Goal: Transaction & Acquisition: Purchase product/service

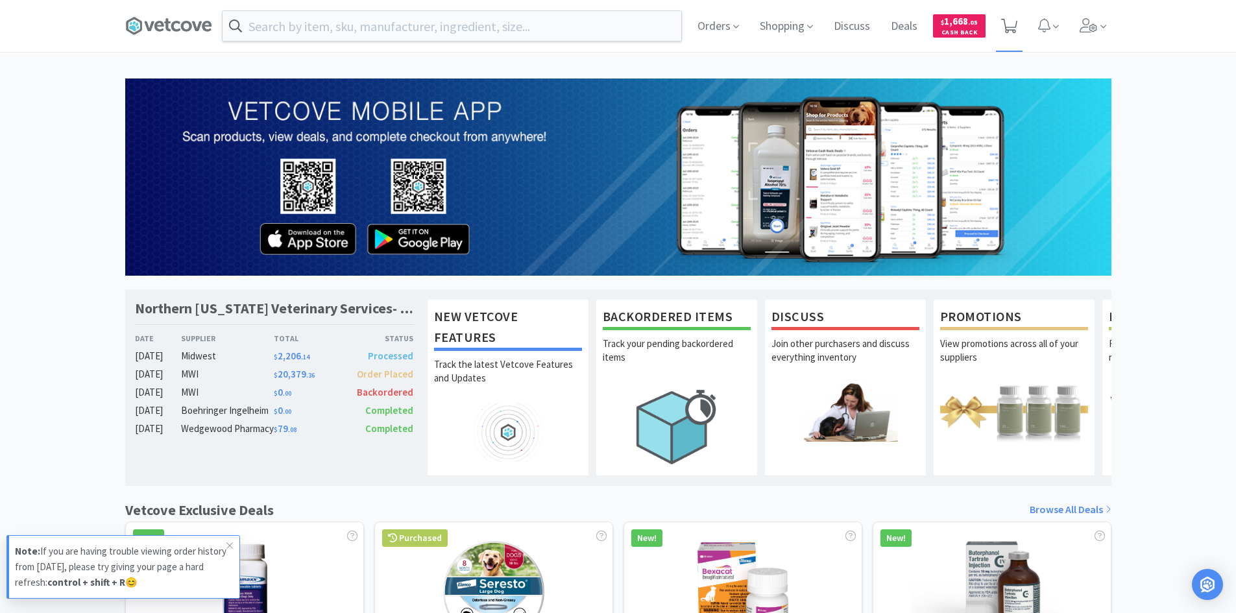
click at [1012, 26] on icon at bounding box center [1009, 26] width 16 height 14
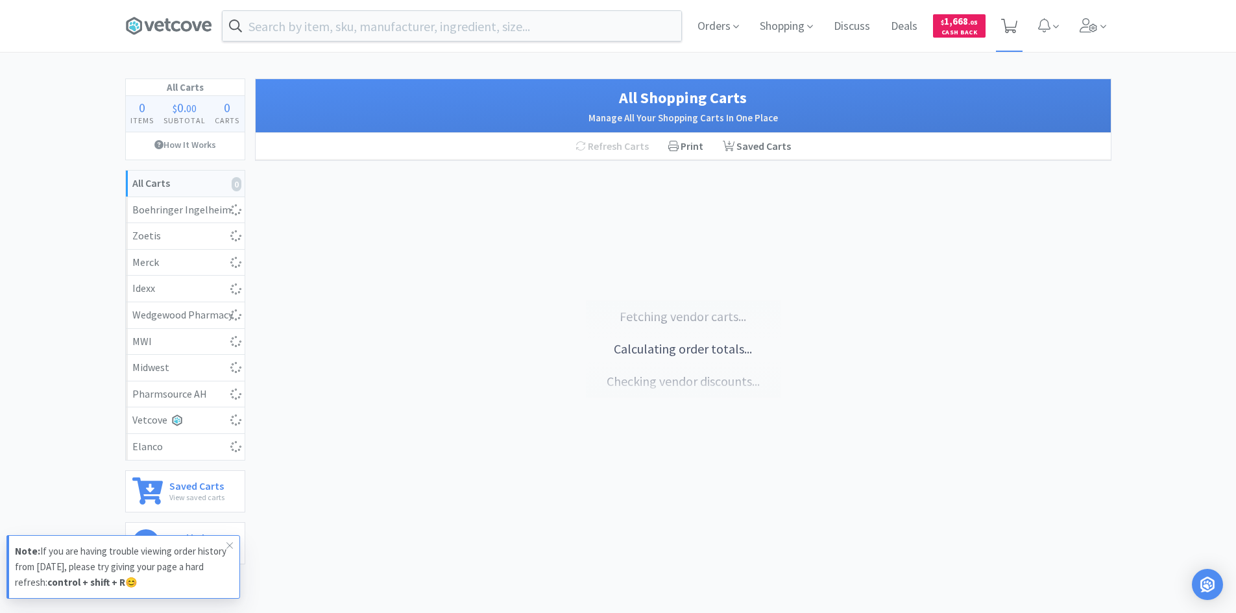
select select "10"
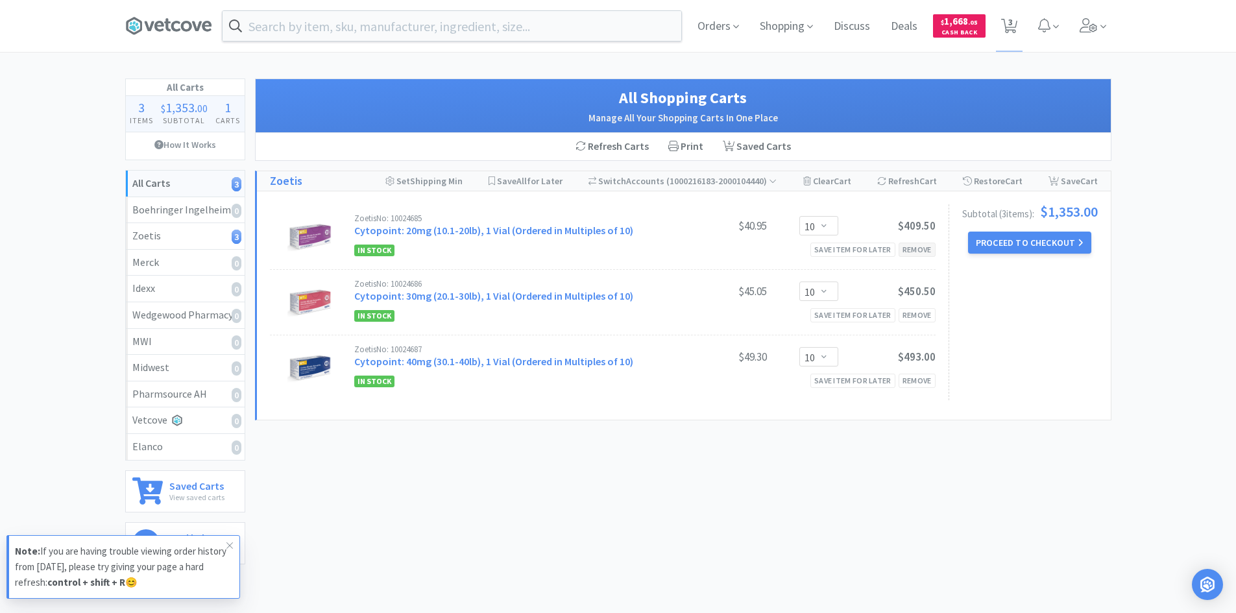
click at [911, 252] on div "Remove" at bounding box center [917, 250] width 37 height 14
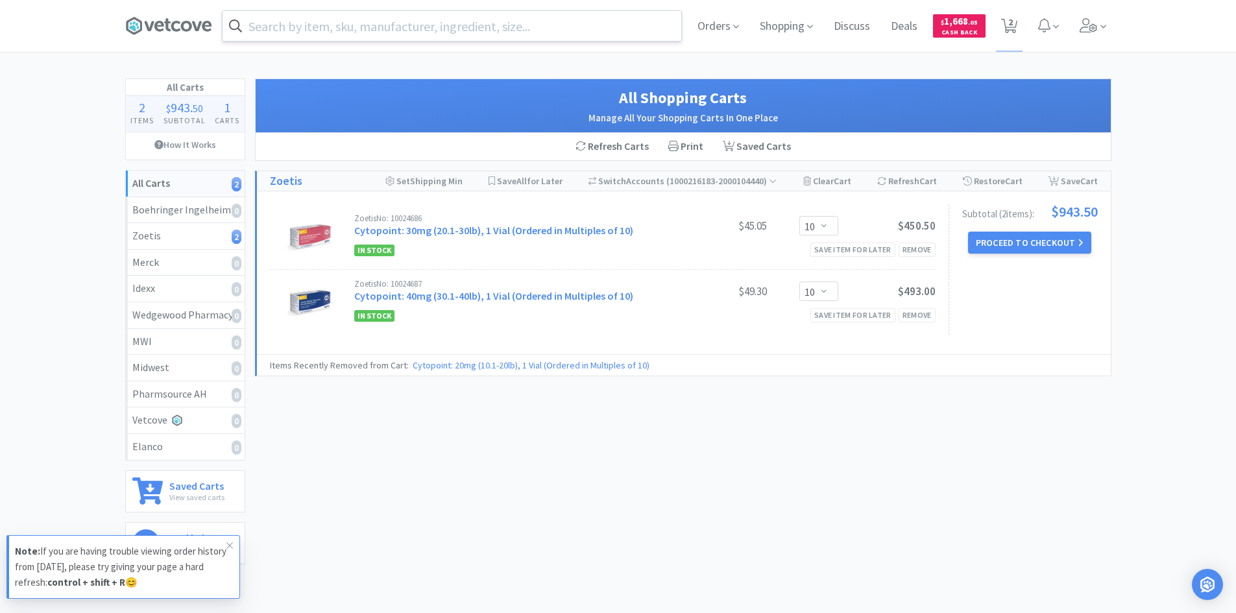
click at [603, 25] on input "text" at bounding box center [452, 26] width 459 height 30
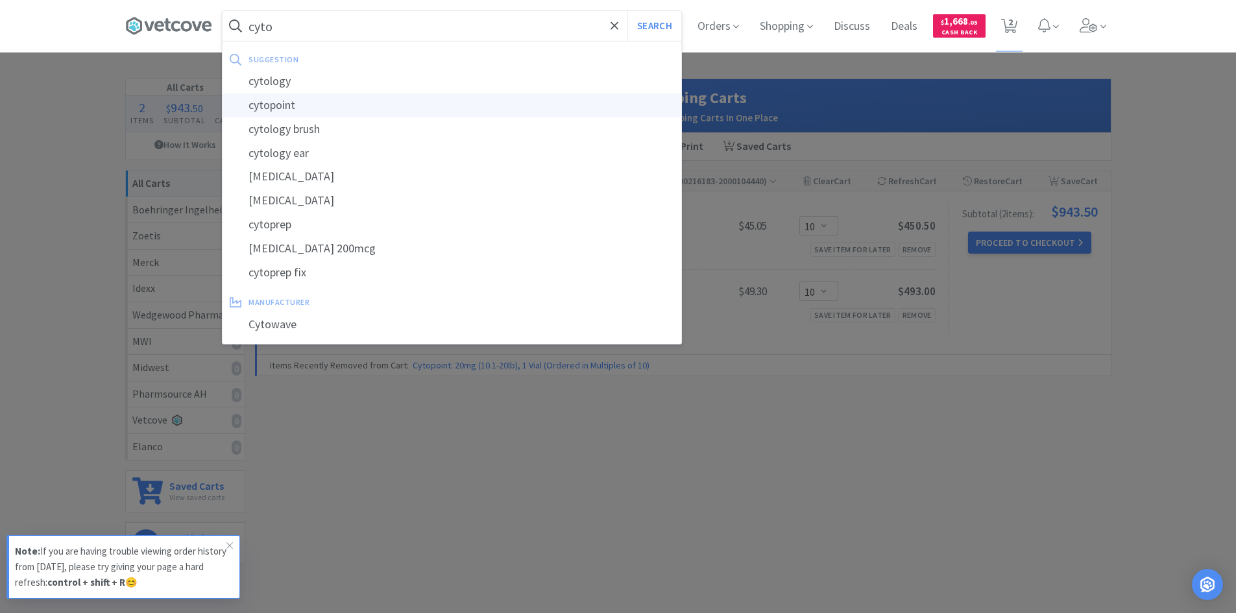
click at [288, 103] on div "cytopoint" at bounding box center [452, 105] width 459 height 24
type input "cytopoint"
select select "10"
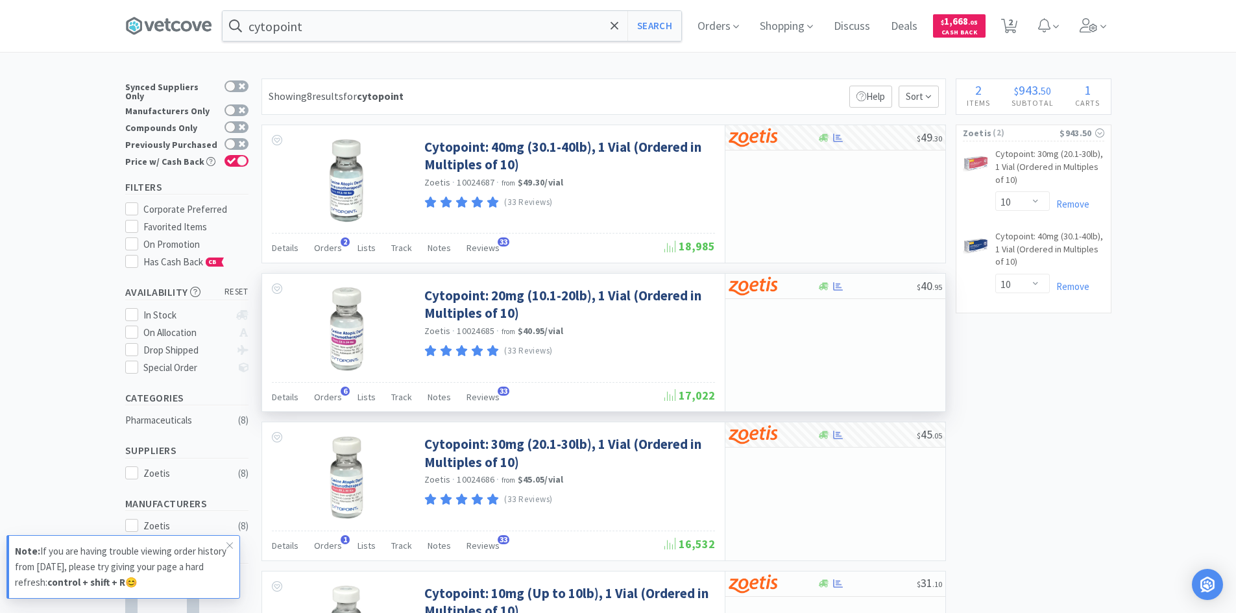
click at [838, 317] on div "$ 40 . 95" at bounding box center [835, 343] width 221 height 138
click at [753, 284] on img at bounding box center [753, 285] width 49 height 19
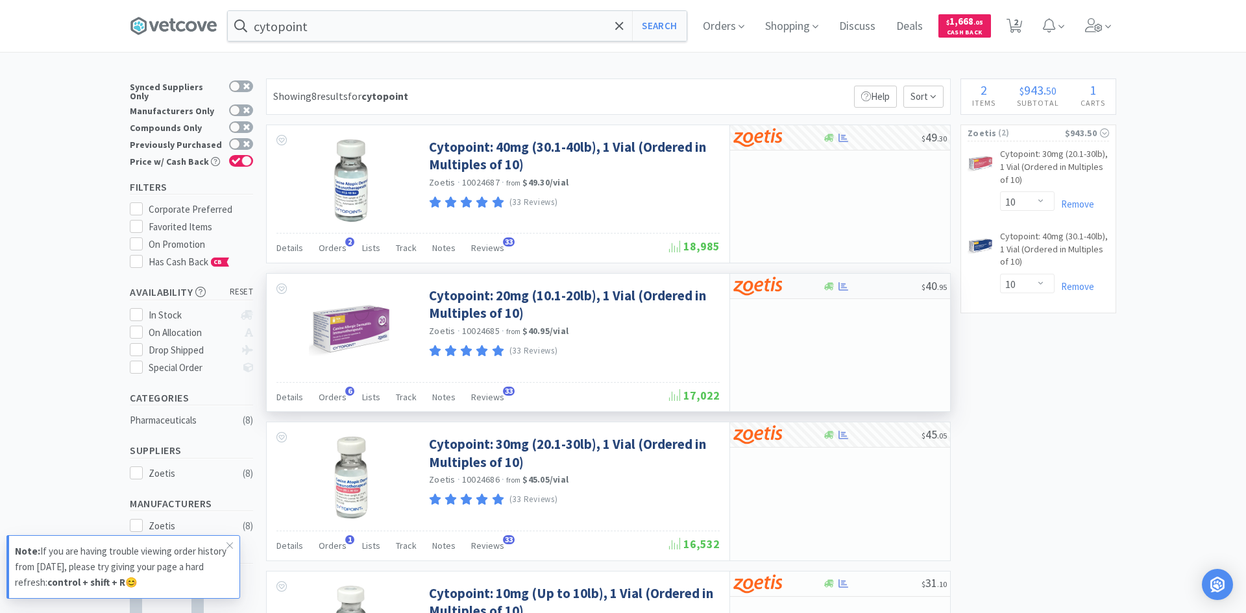
select select "10"
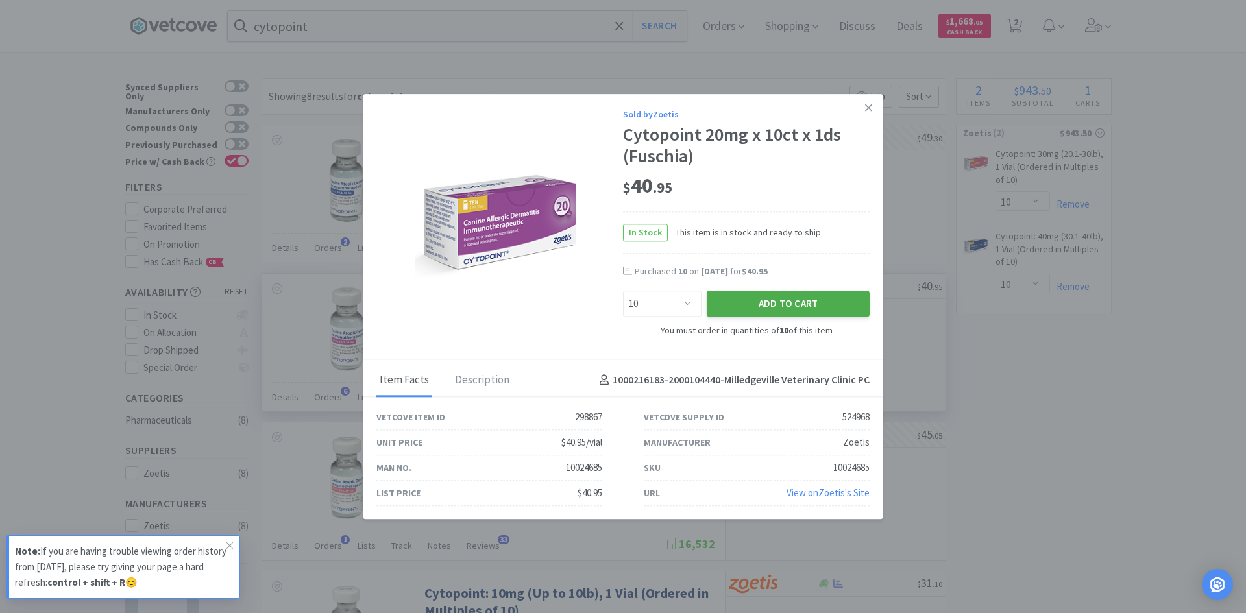
click at [794, 302] on button "Add to Cart" at bounding box center [788, 304] width 163 height 26
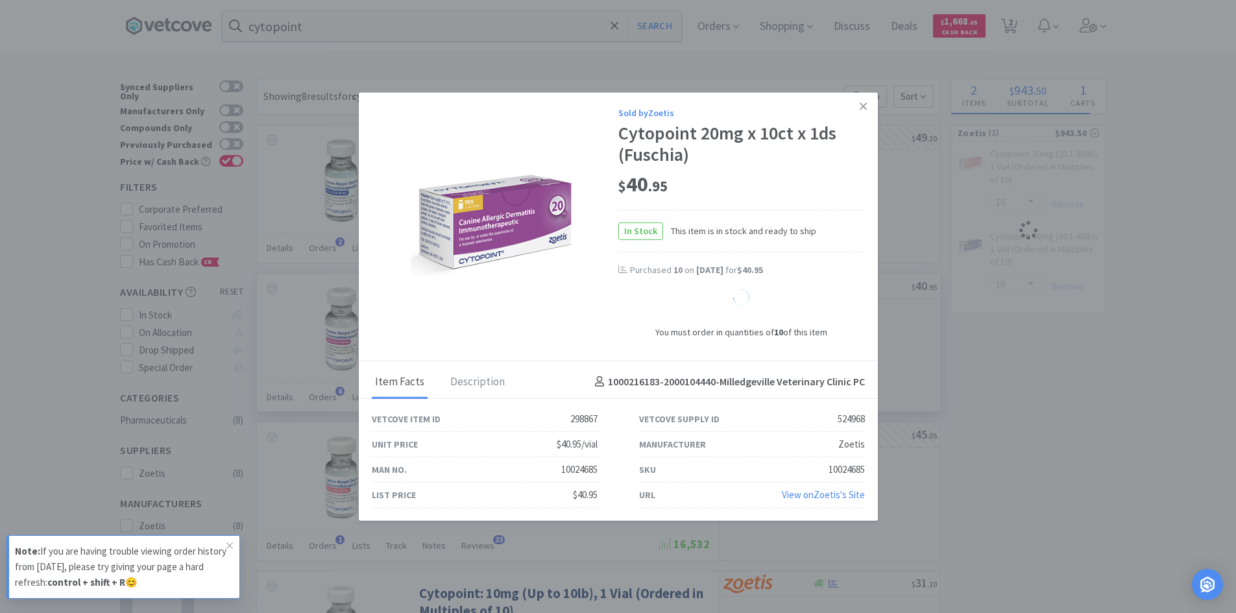
select select "10"
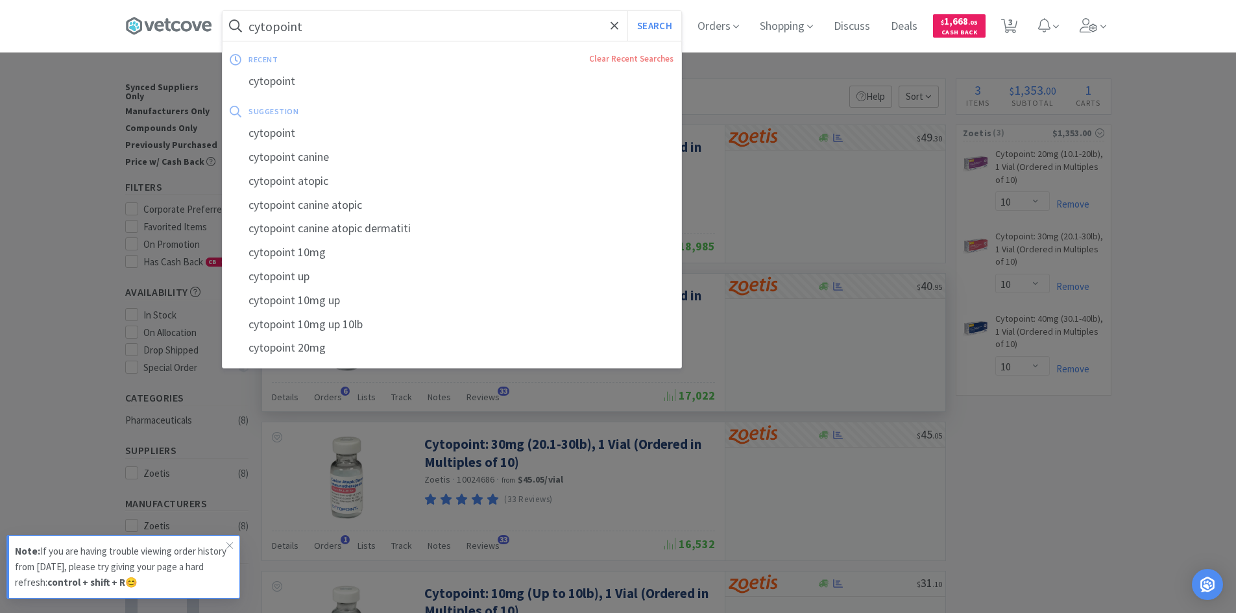
click at [470, 25] on input "cytopoint" at bounding box center [452, 26] width 459 height 30
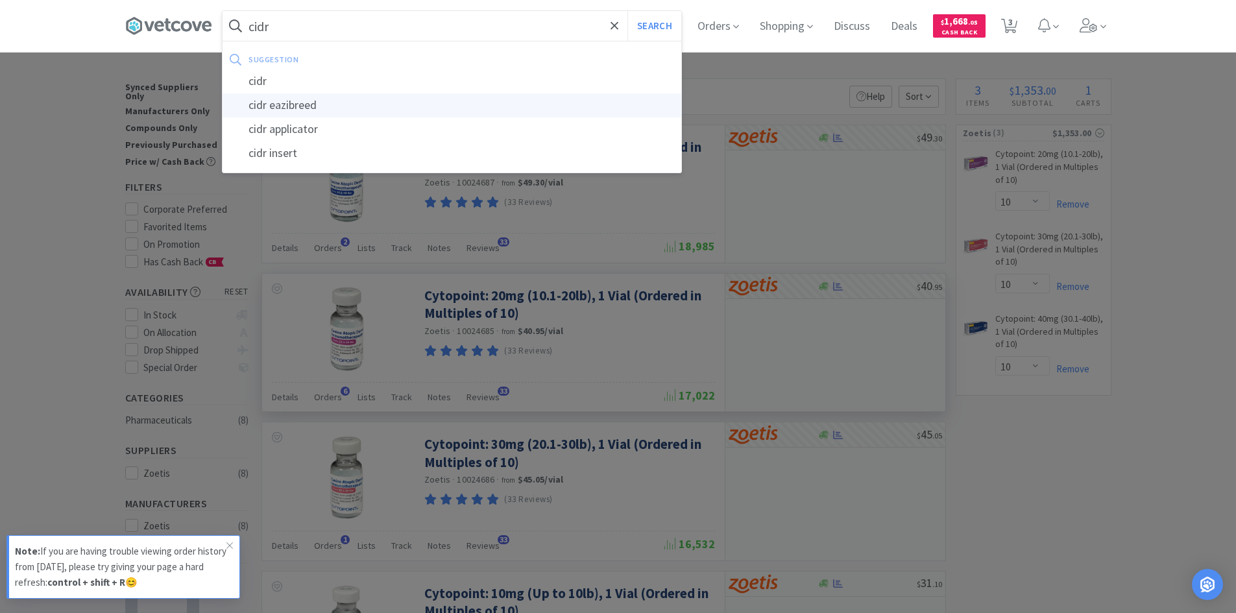
click at [295, 108] on div "cidr eazibreed" at bounding box center [452, 105] width 459 height 24
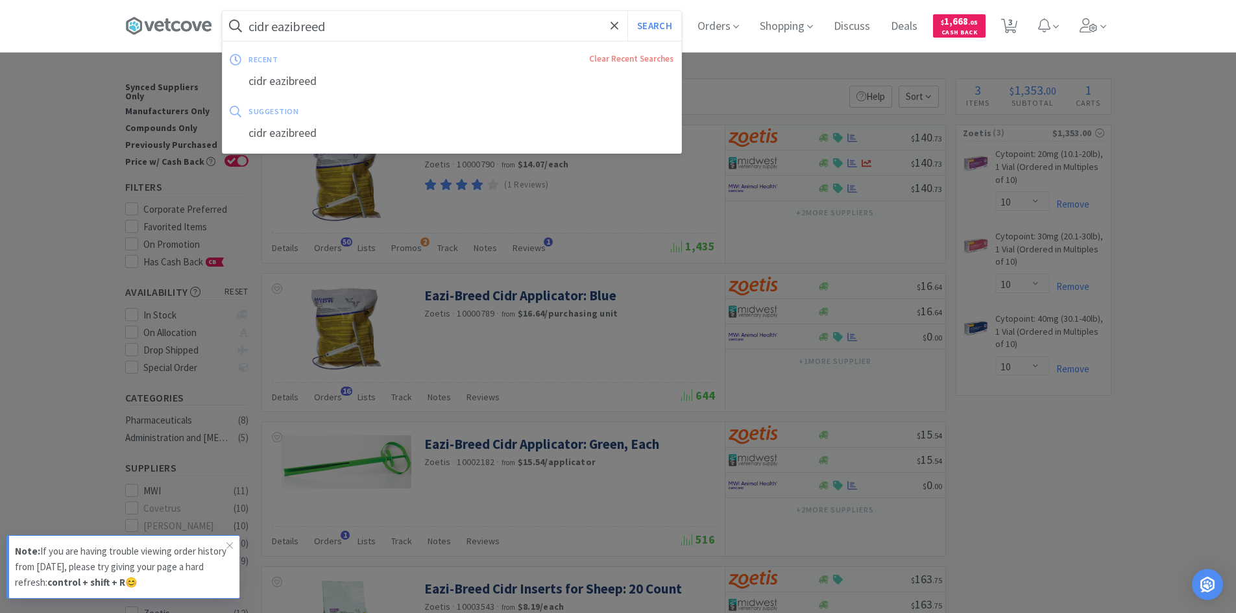
click at [347, 24] on input "cidr eazibreed" at bounding box center [452, 26] width 459 height 30
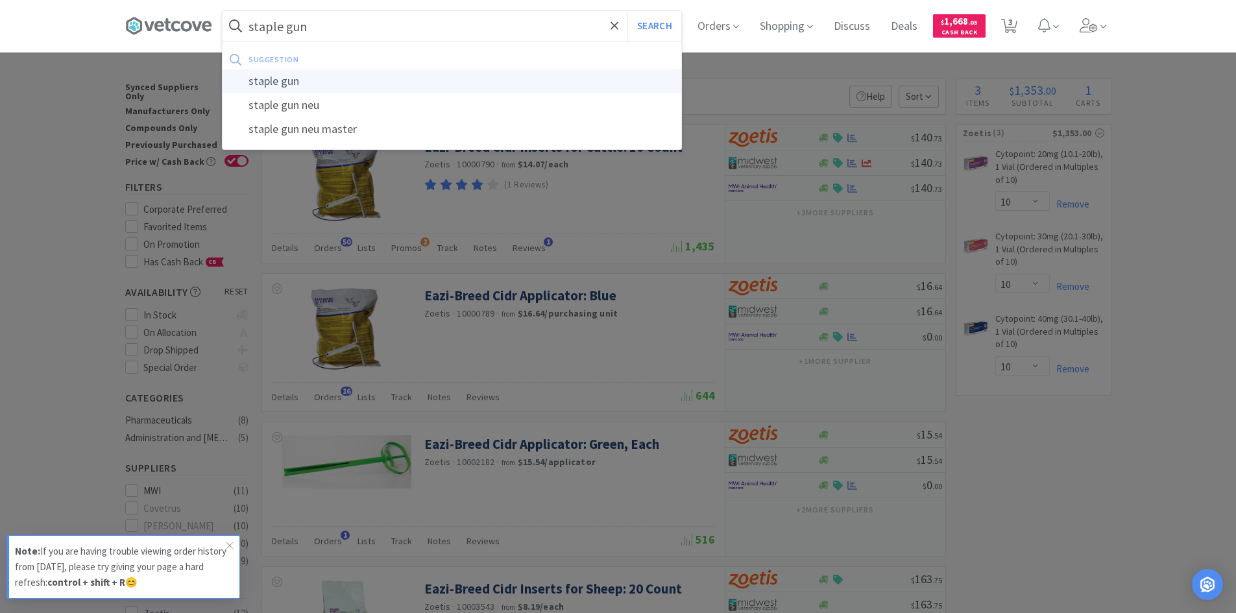
click at [298, 82] on div "staple gun" at bounding box center [452, 81] width 459 height 24
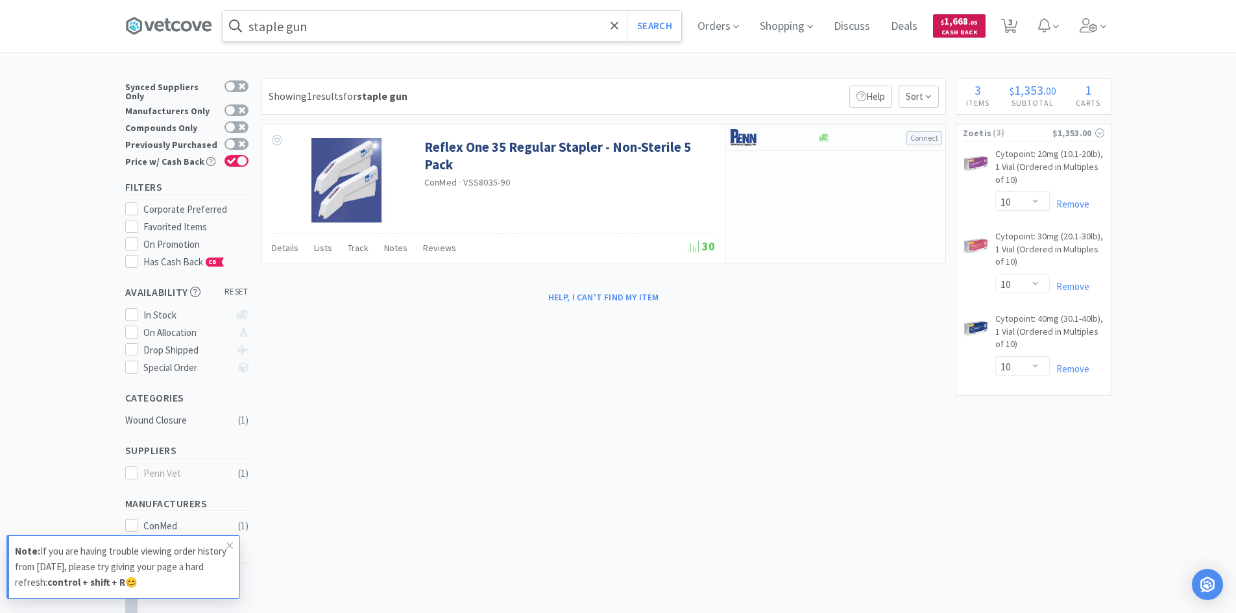
click at [960, 29] on span "Cash Back" at bounding box center [959, 33] width 37 height 8
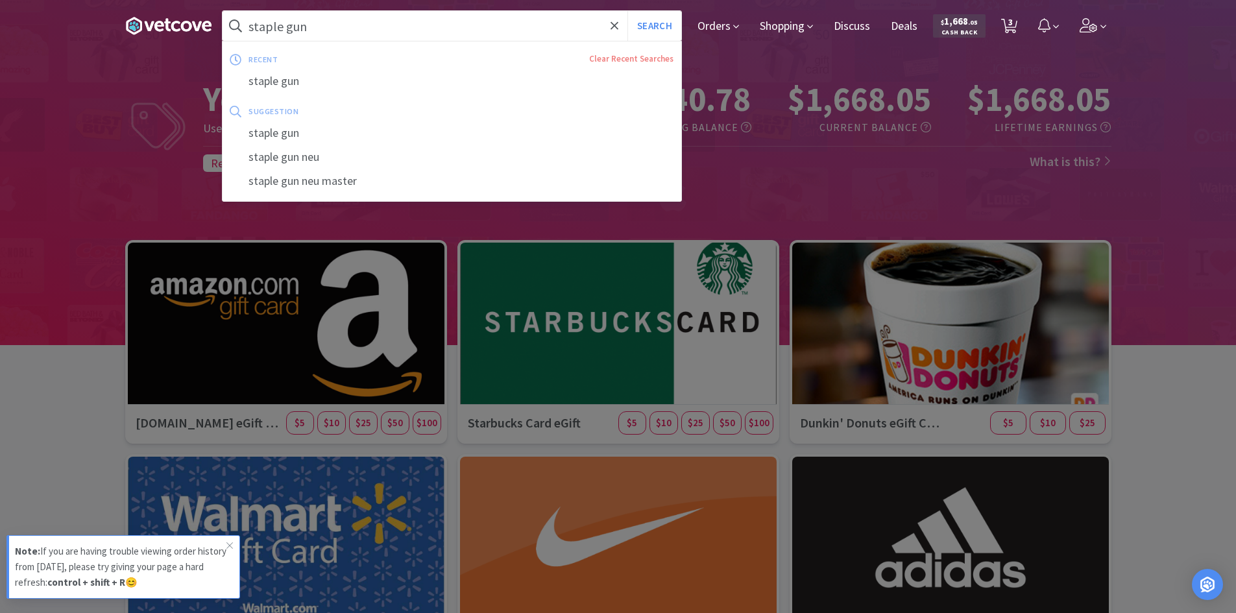
click at [509, 30] on input "staple gun" at bounding box center [452, 26] width 459 height 30
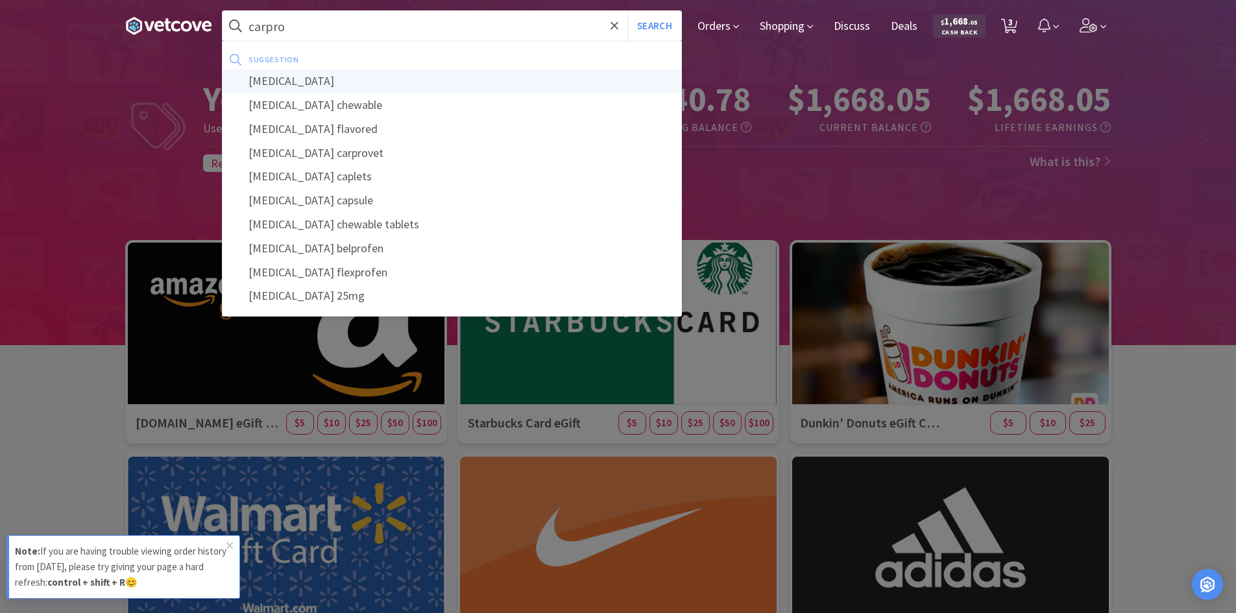
click at [292, 82] on div "[MEDICAL_DATA]" at bounding box center [452, 81] width 459 height 24
type input "[MEDICAL_DATA]"
select select "10"
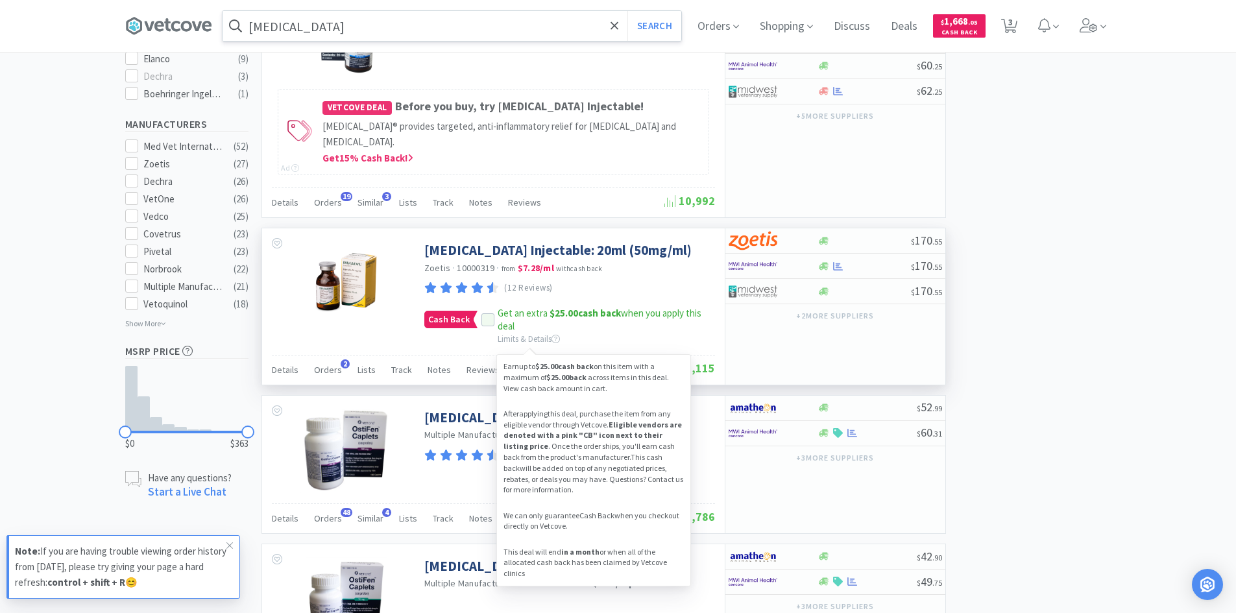
scroll to position [649, 0]
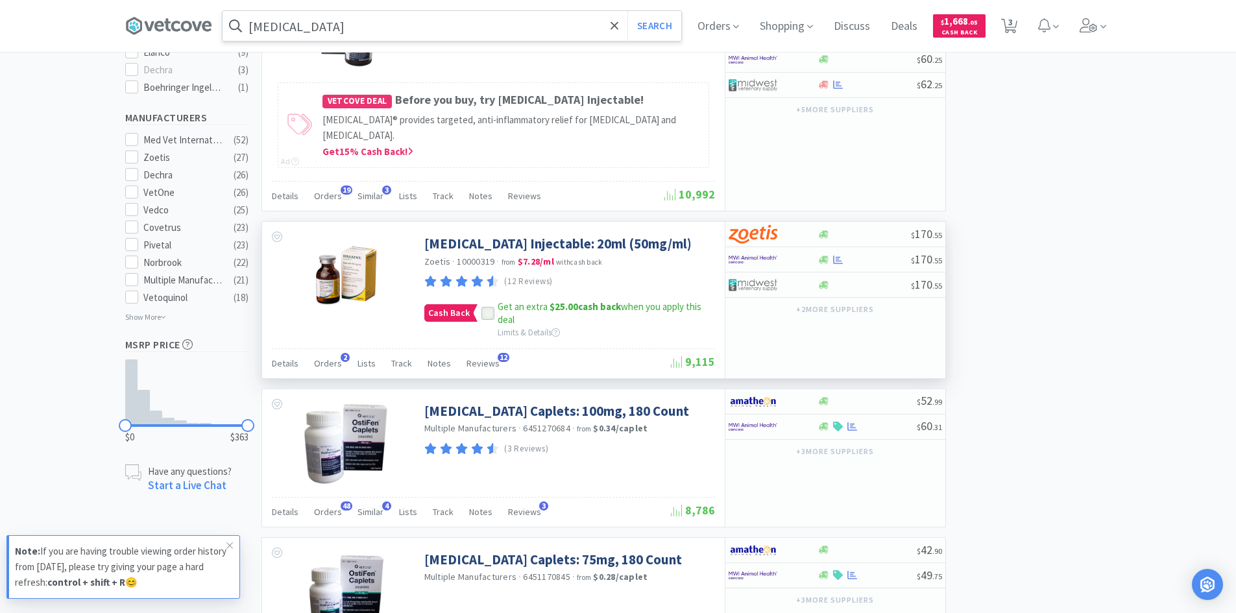
click at [486, 312] on icon at bounding box center [487, 313] width 9 height 9
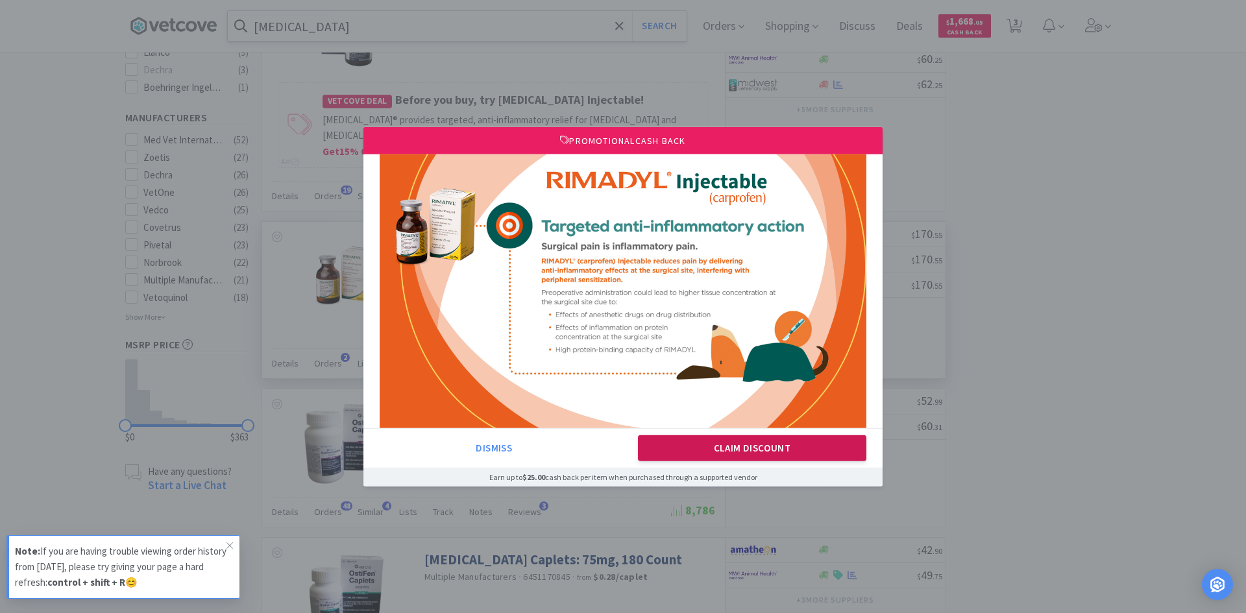
click at [743, 446] on button "Claim Discount" at bounding box center [752, 448] width 229 height 26
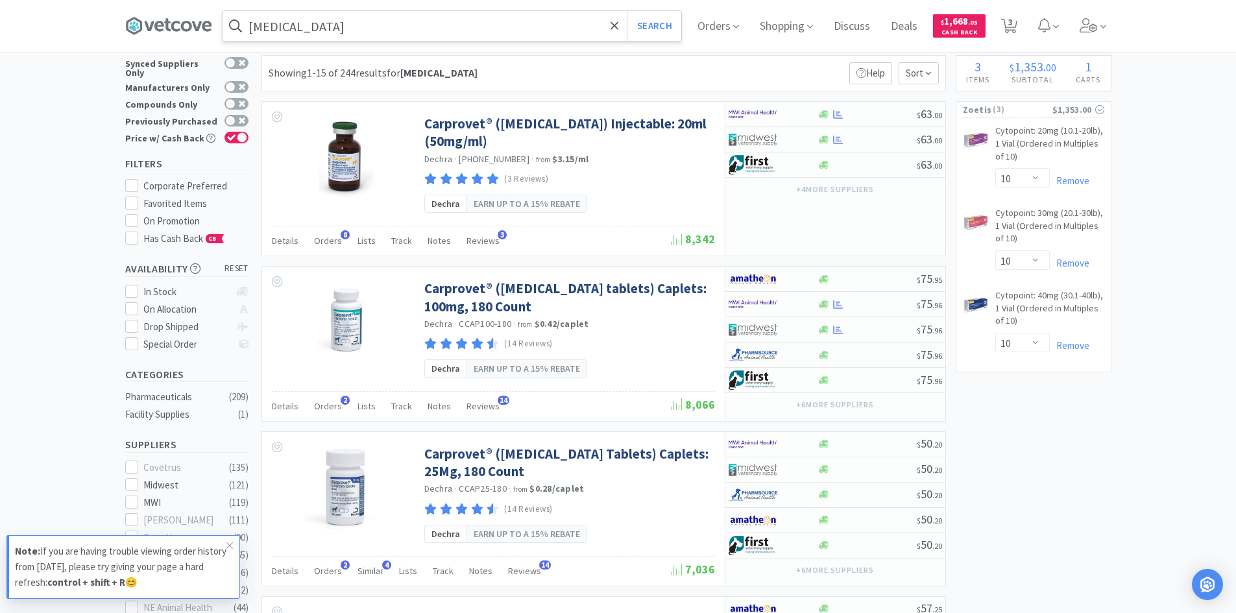
scroll to position [0, 0]
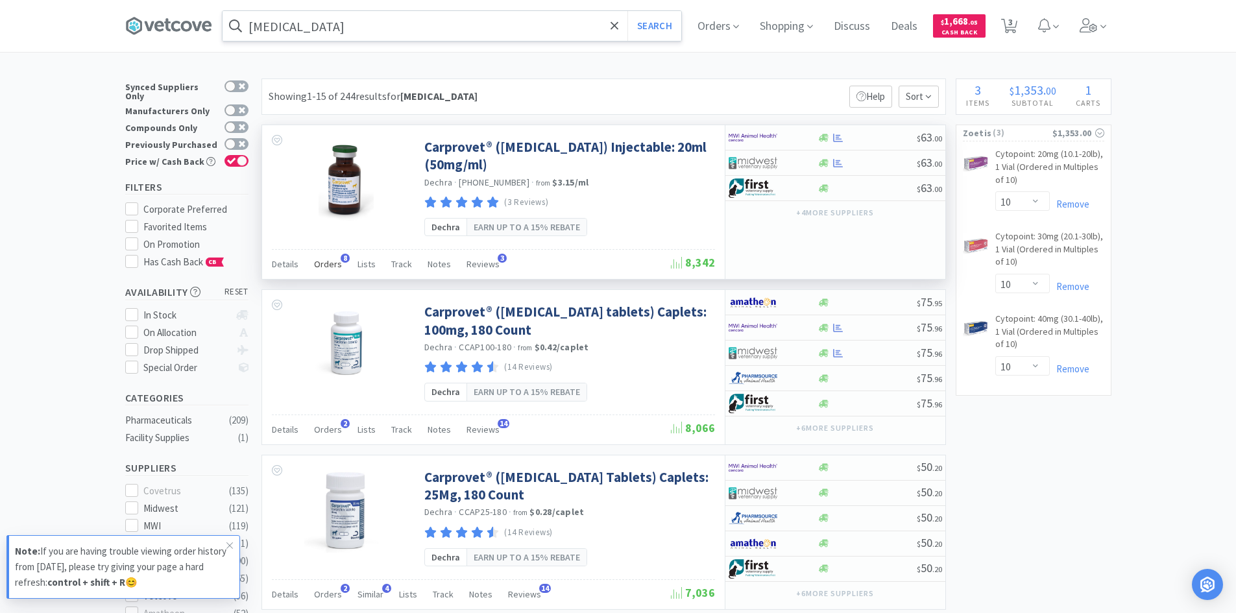
click at [327, 263] on span "Orders" at bounding box center [328, 264] width 28 height 12
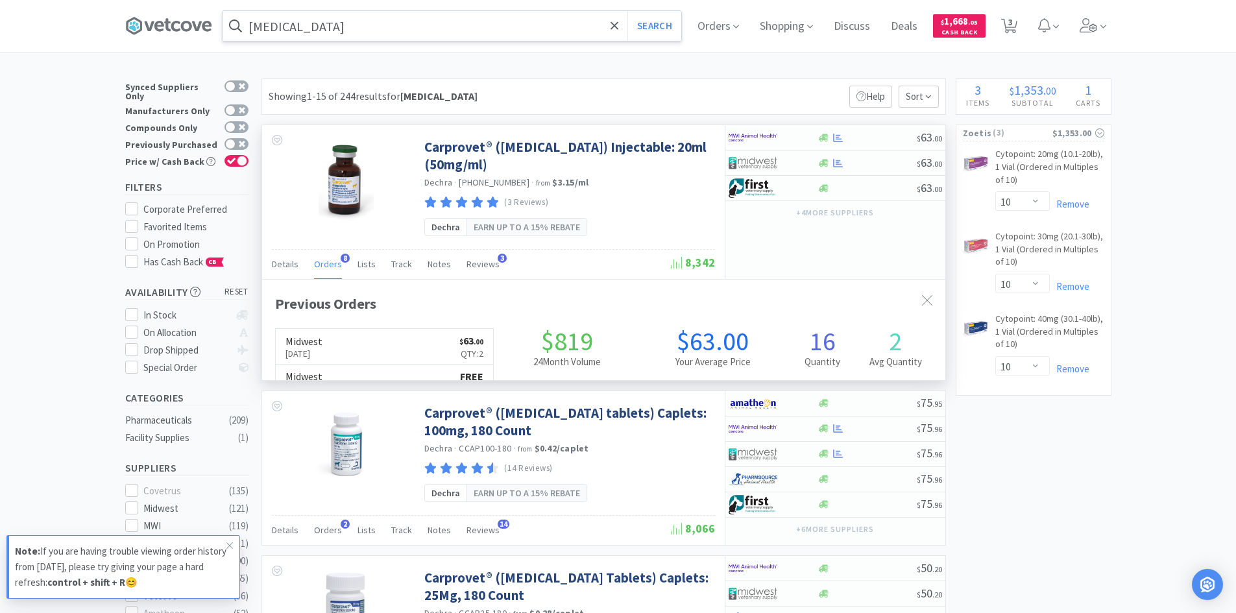
scroll to position [347, 683]
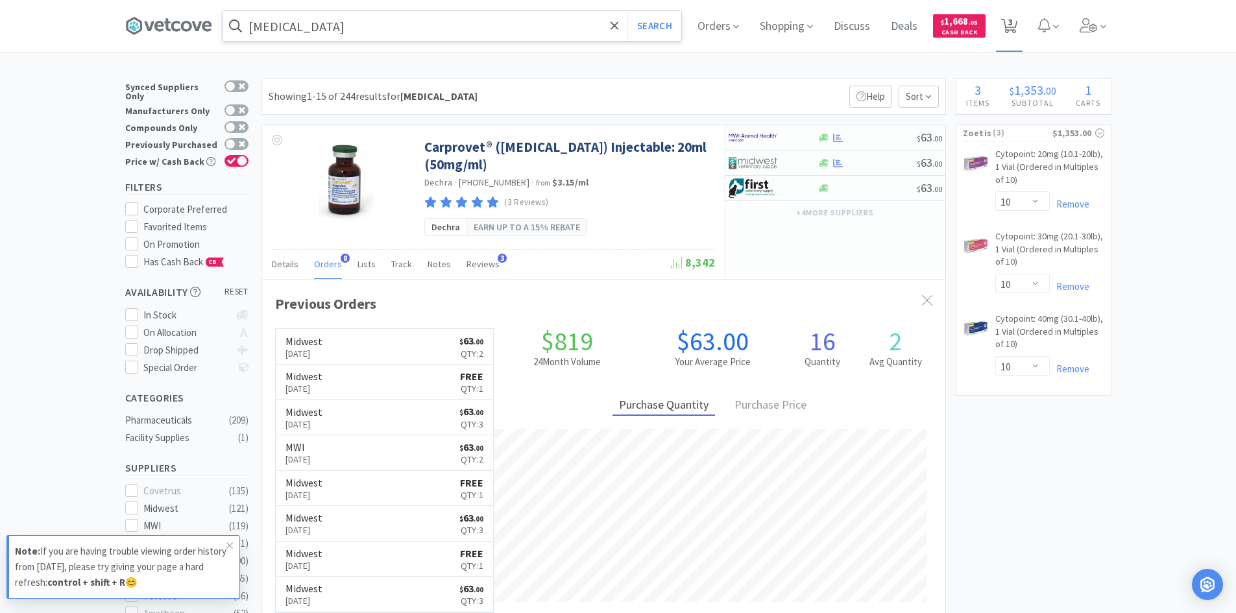
click at [1012, 24] on icon at bounding box center [1009, 26] width 16 height 14
select select "10"
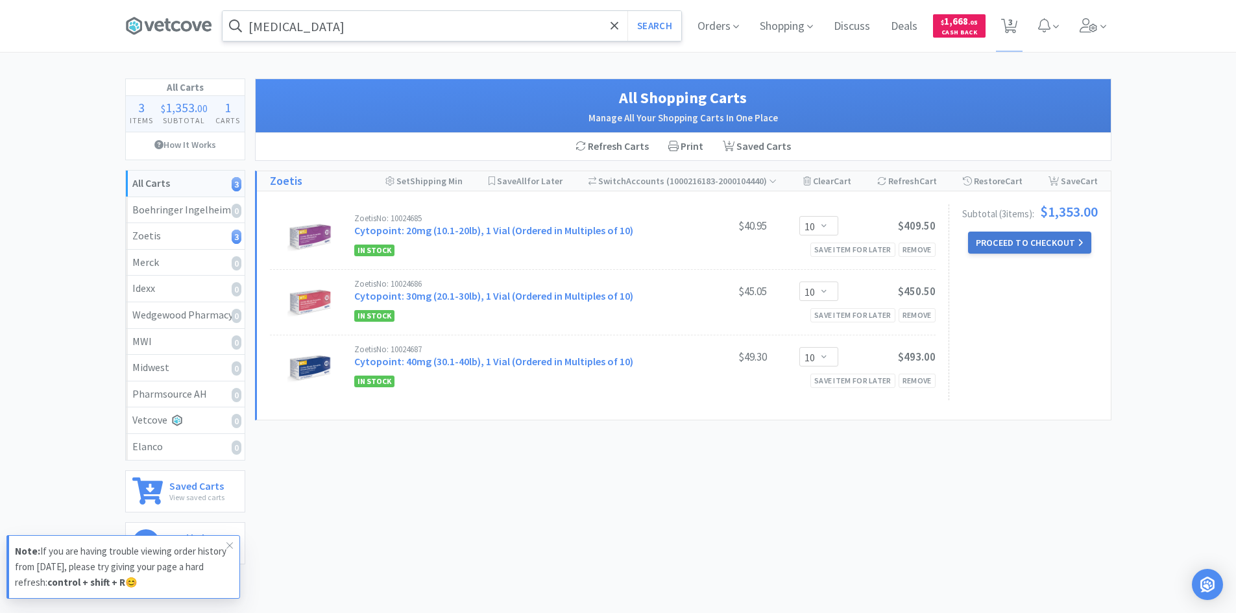
click at [1054, 242] on button "Proceed to Checkout" at bounding box center [1029, 243] width 123 height 22
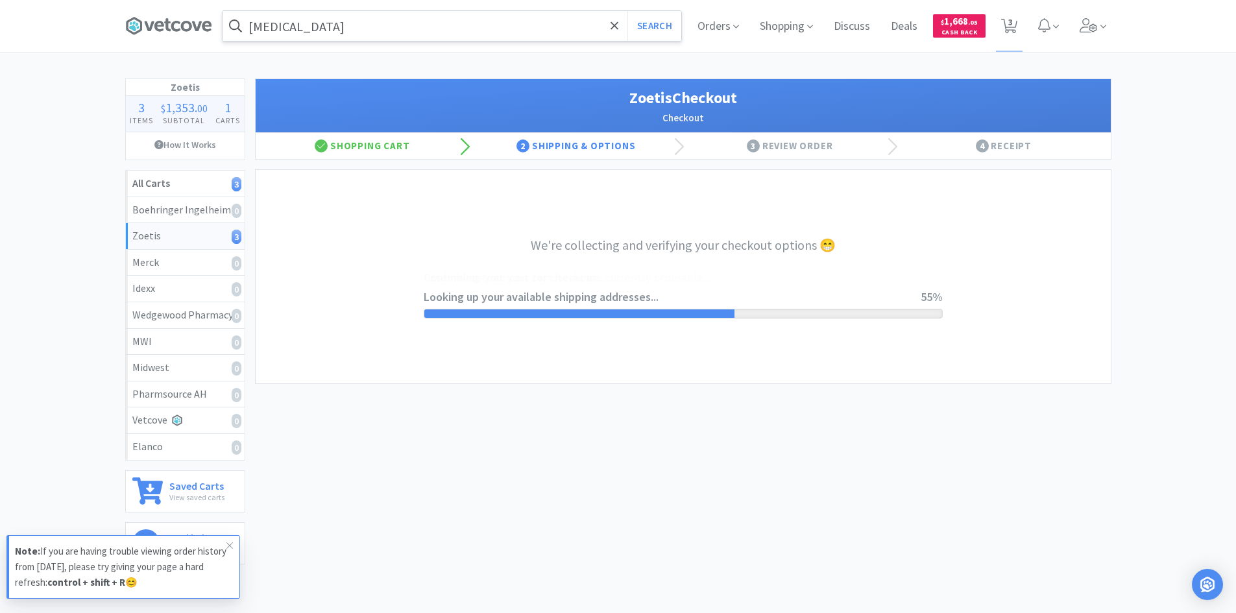
select select "invoice"
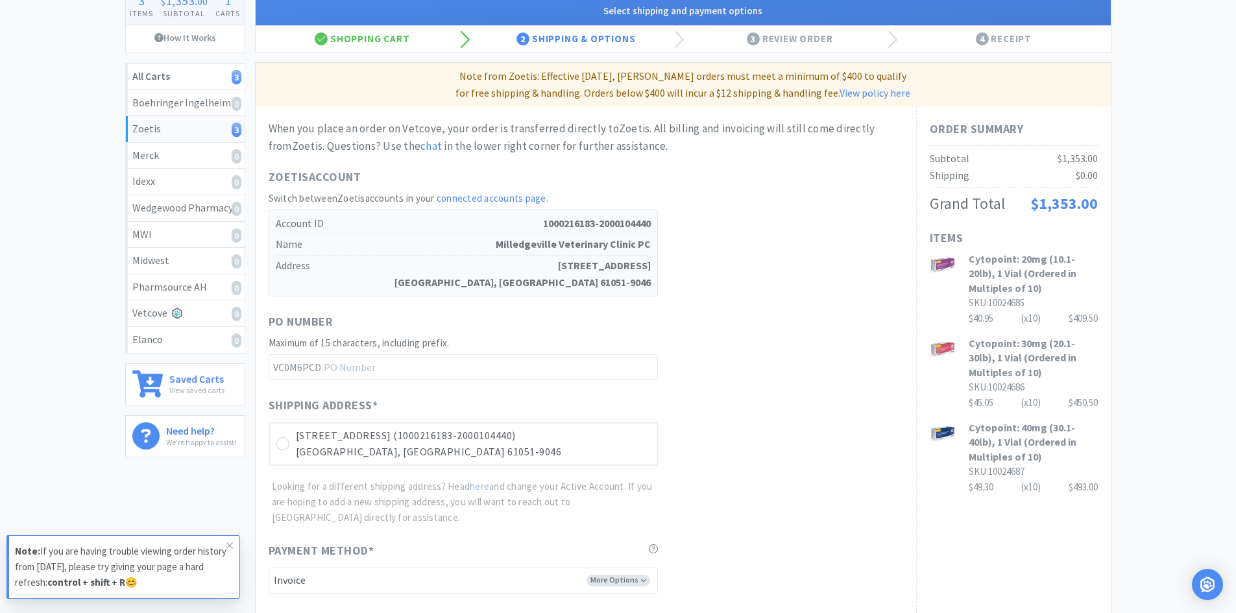
scroll to position [130, 0]
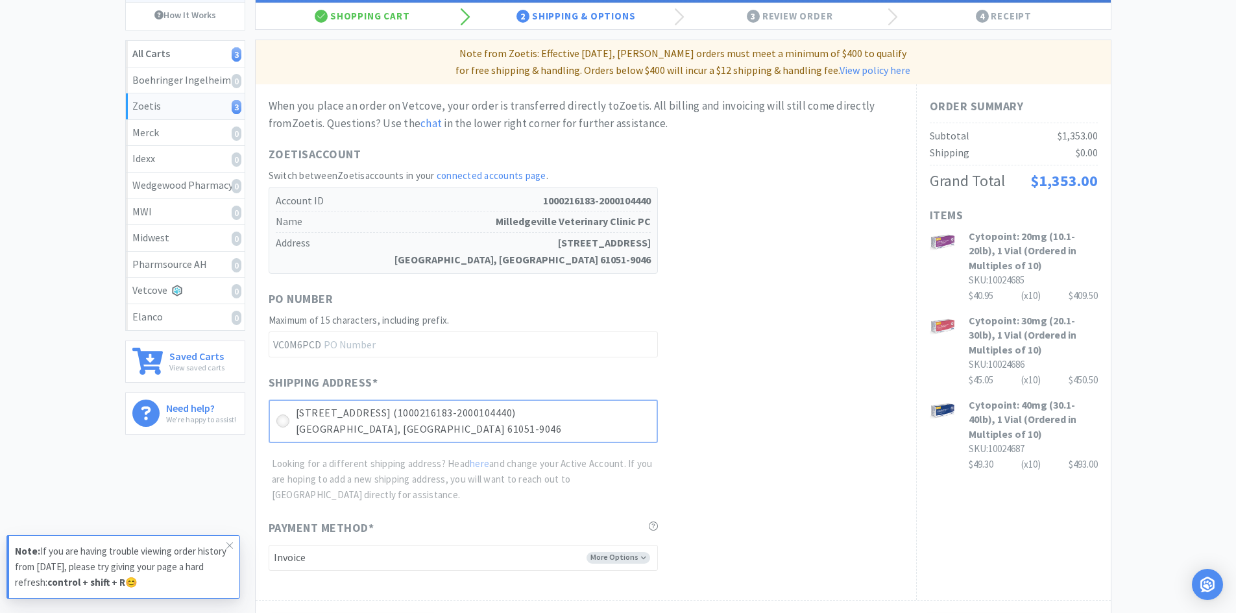
click at [280, 418] on icon at bounding box center [283, 422] width 10 height 10
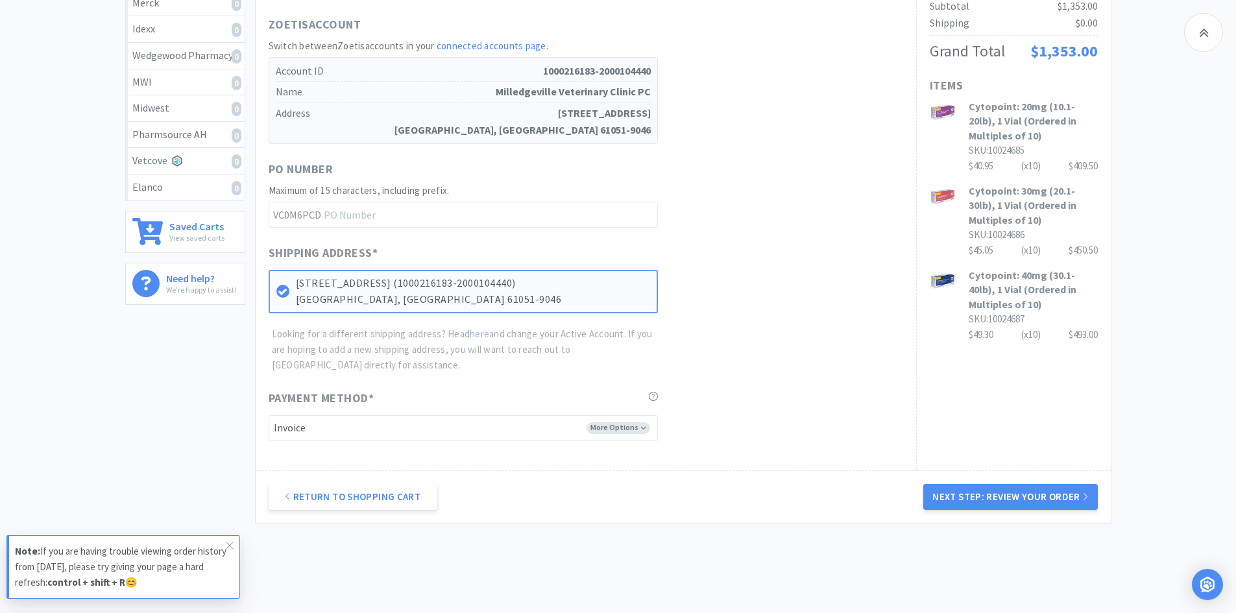
scroll to position [303, 0]
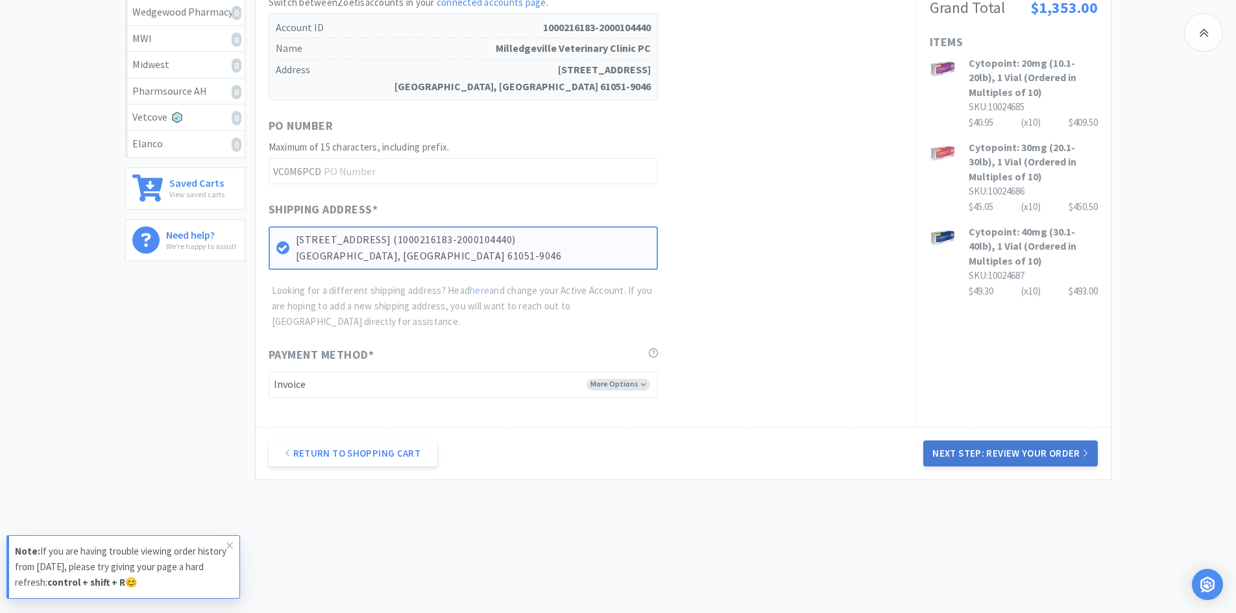
click at [1062, 451] on button "Next Step: Review Your Order" at bounding box center [1010, 454] width 174 height 26
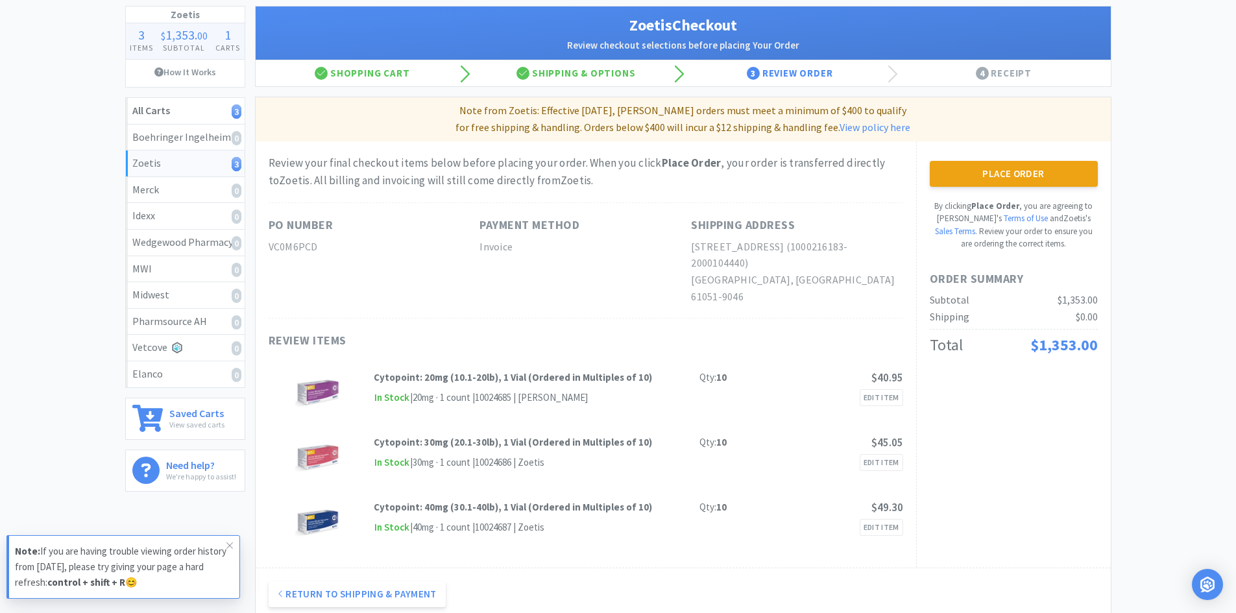
scroll to position [130, 0]
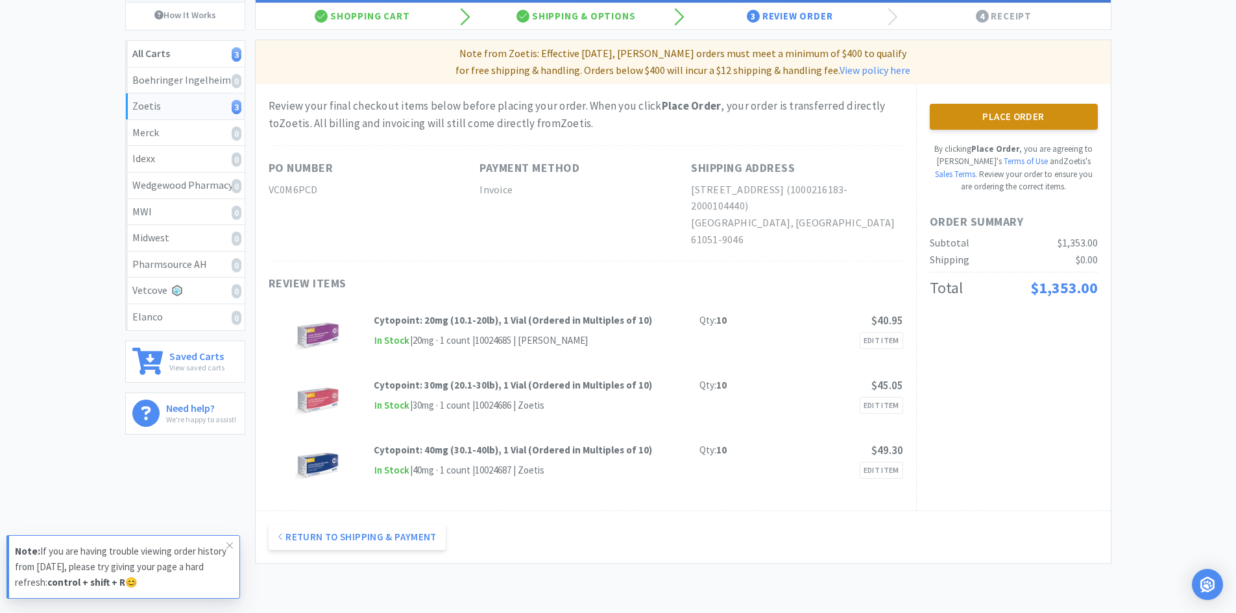
click at [1057, 117] on button "Place Order" at bounding box center [1014, 117] width 168 height 26
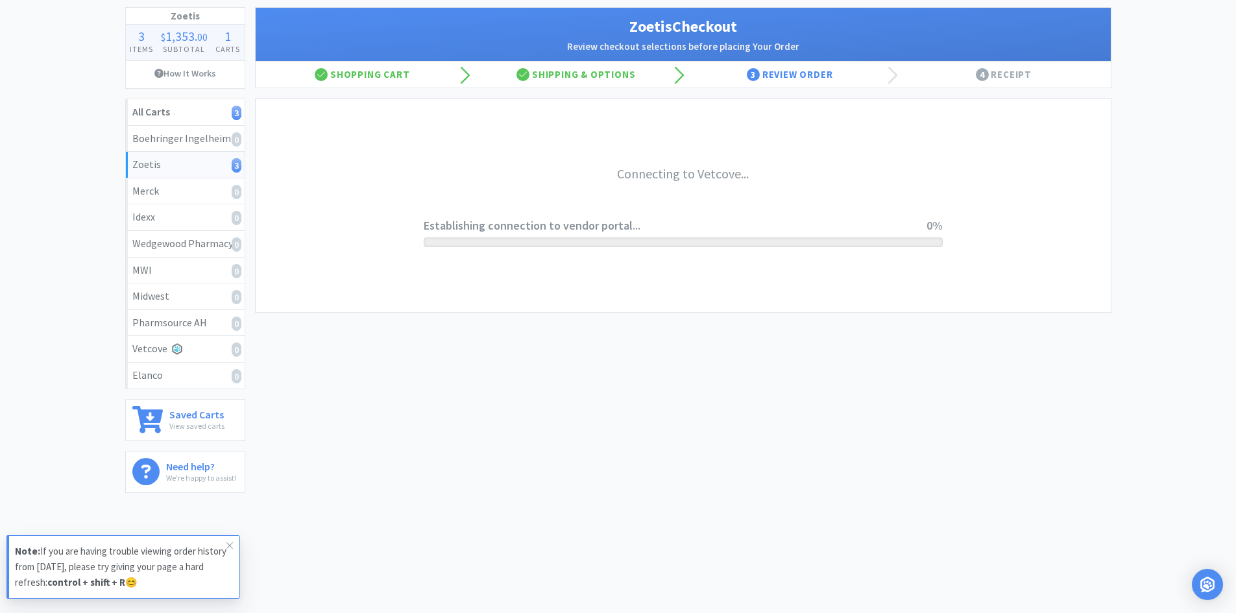
scroll to position [71, 0]
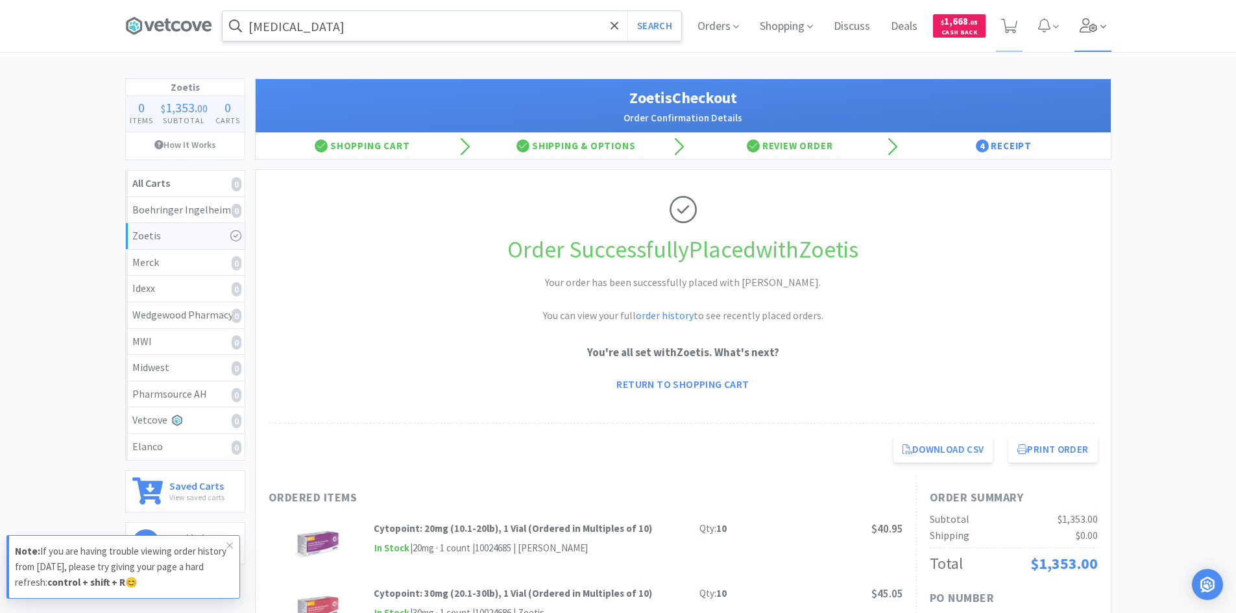
click at [1089, 25] on icon at bounding box center [1089, 25] width 18 height 14
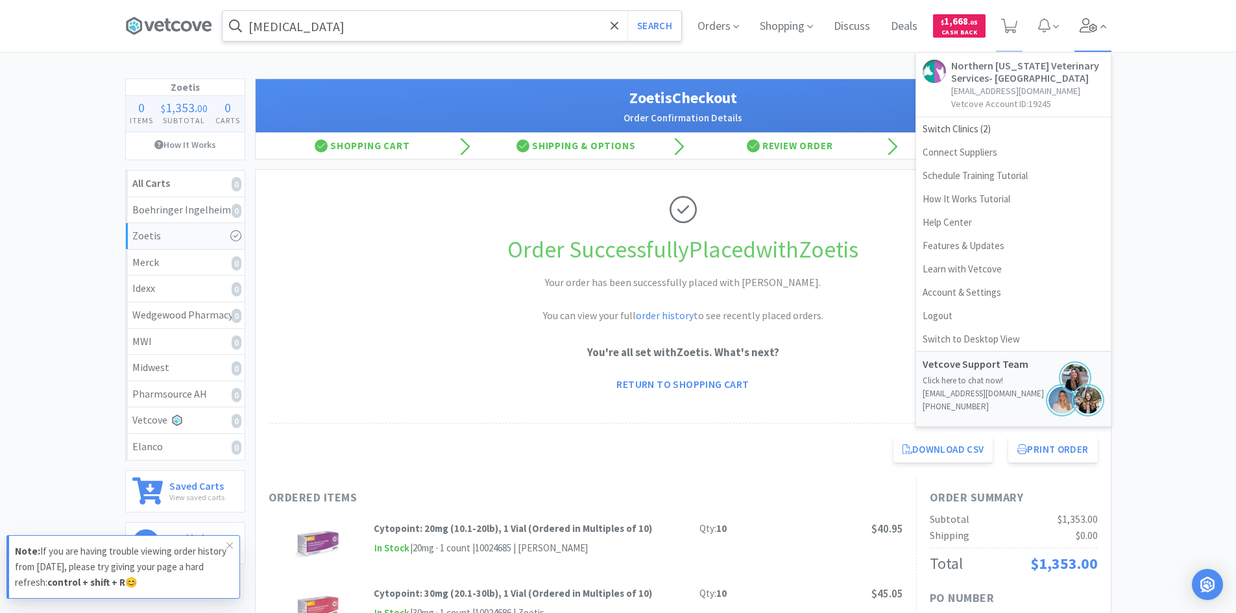
click at [1103, 26] on icon at bounding box center [1103, 26] width 6 height 3
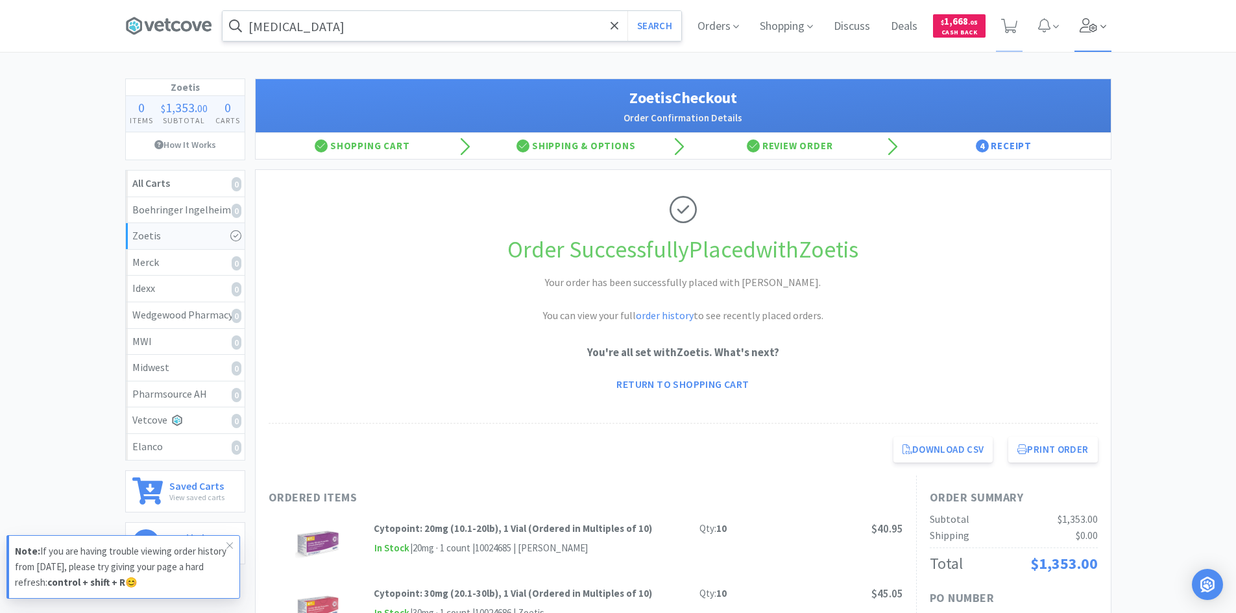
click at [1095, 26] on icon at bounding box center [1089, 25] width 18 height 14
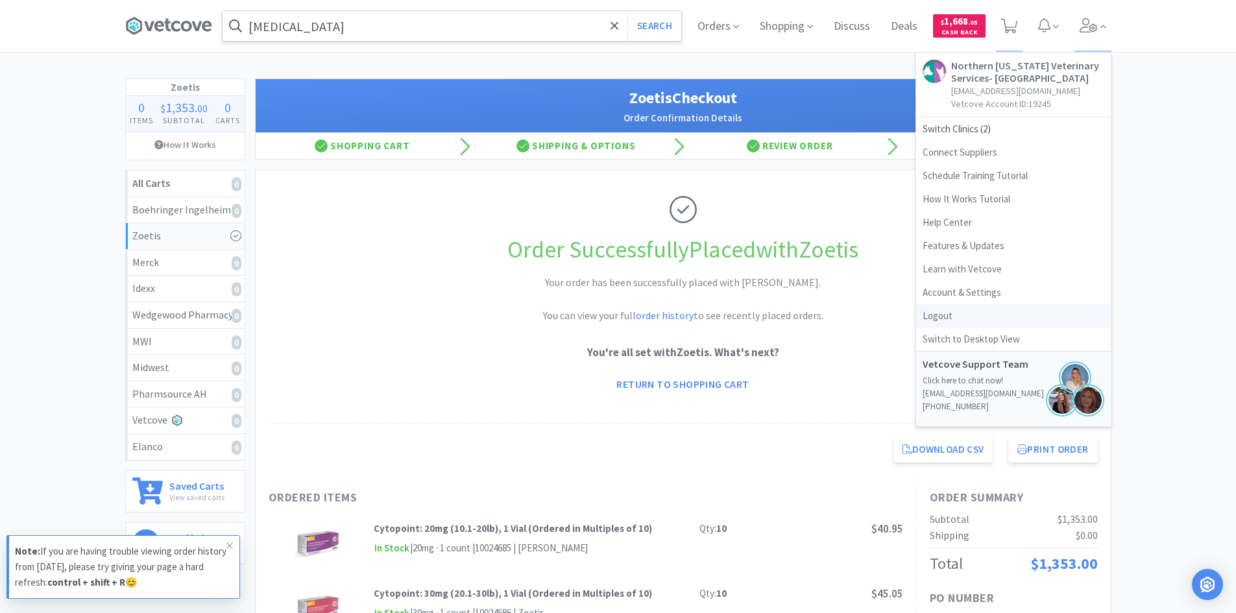
click at [947, 317] on link "Logout" at bounding box center [1013, 315] width 195 height 23
